Goal: Check status: Check status

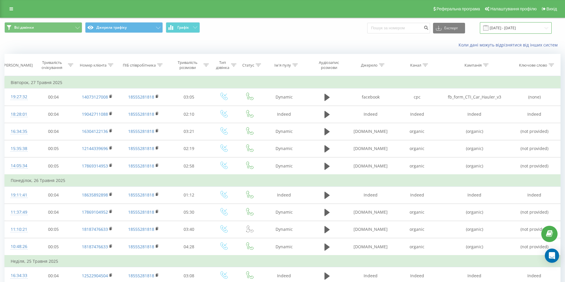
drag, startPoint x: 514, startPoint y: 29, endPoint x: 509, endPoint y: 30, distance: 5.1
click at [514, 29] on input "[DATE] - [DATE]" at bounding box center [516, 28] width 72 height 12
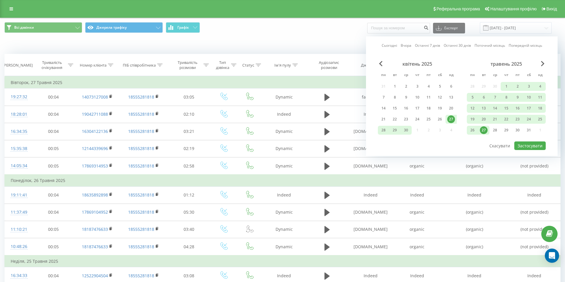
click at [421, 46] on link "Останні 7 днів" at bounding box center [427, 46] width 25 height 6
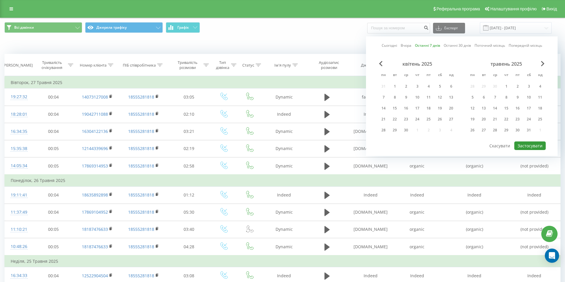
click at [526, 146] on button "Застосувати" at bounding box center [529, 146] width 31 height 9
type input "[DATE] - [DATE]"
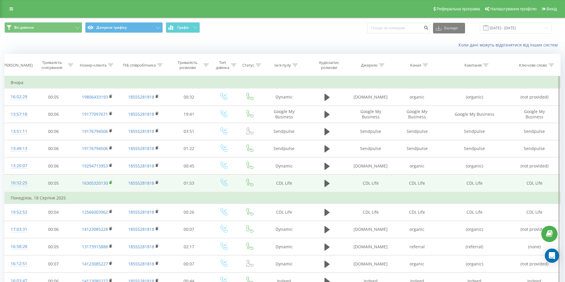
click at [110, 182] on rect at bounding box center [110, 183] width 2 height 3
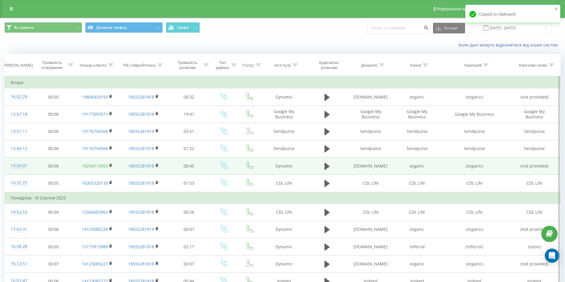
click at [108, 165] on link "19294713953" at bounding box center [95, 166] width 26 height 6
click at [111, 165] on rect at bounding box center [110, 165] width 2 height 3
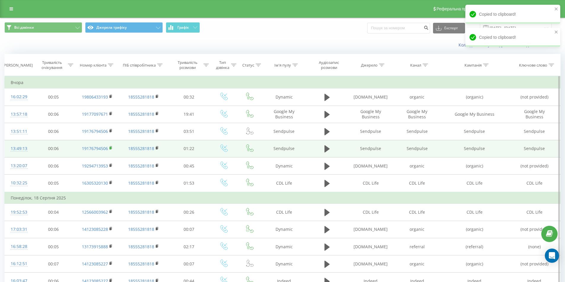
click at [111, 148] on rect at bounding box center [110, 148] width 2 height 3
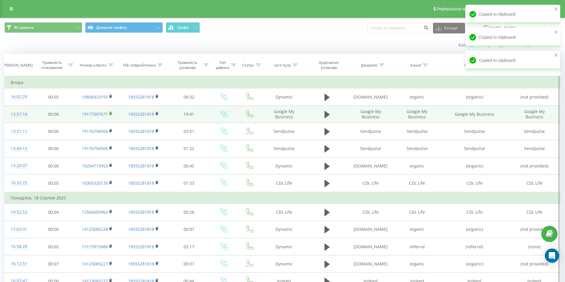
click at [109, 113] on rect at bounding box center [110, 114] width 2 height 3
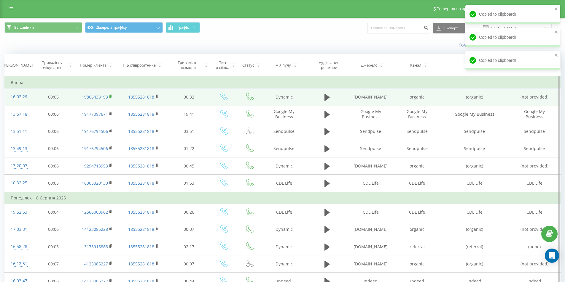
click at [111, 98] on icon at bounding box center [110, 97] width 3 height 4
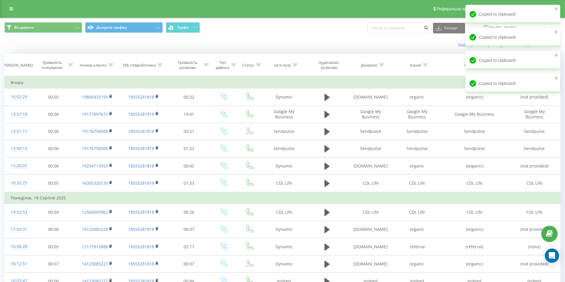
click at [315, 39] on div "Коли дані можуть відрізнятися вiд інших систем" at bounding box center [282, 45] width 564 height 14
